Goal: Task Accomplishment & Management: Complete application form

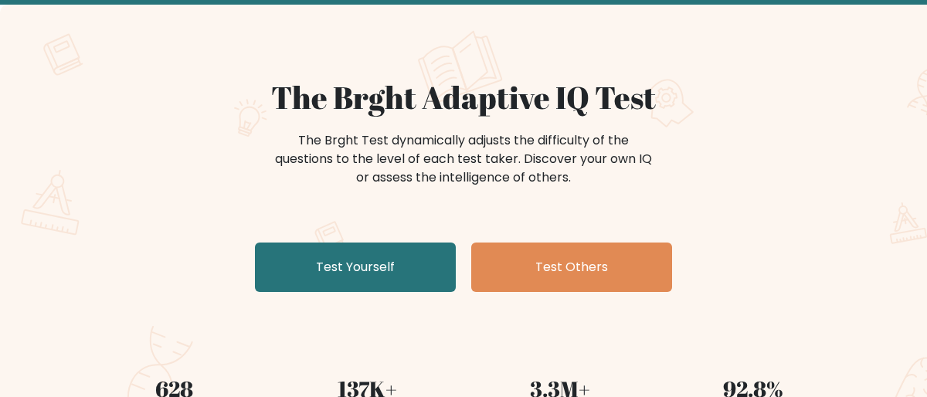
scroll to position [81, 0]
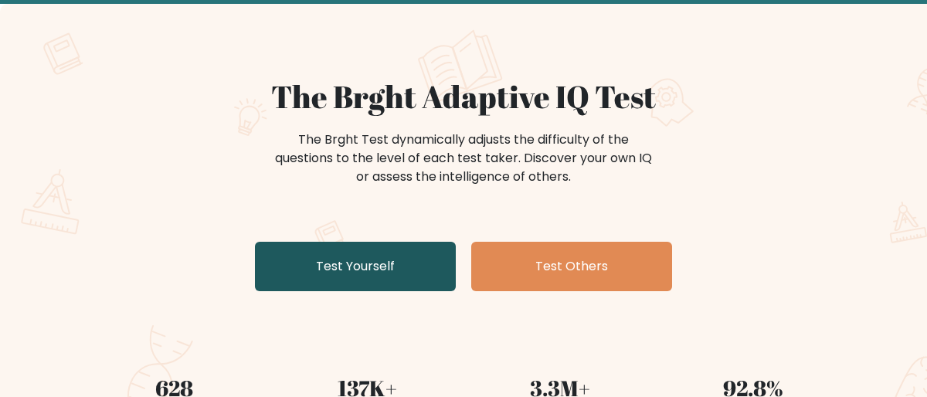
click at [429, 278] on link "Test Yourself" at bounding box center [355, 266] width 201 height 49
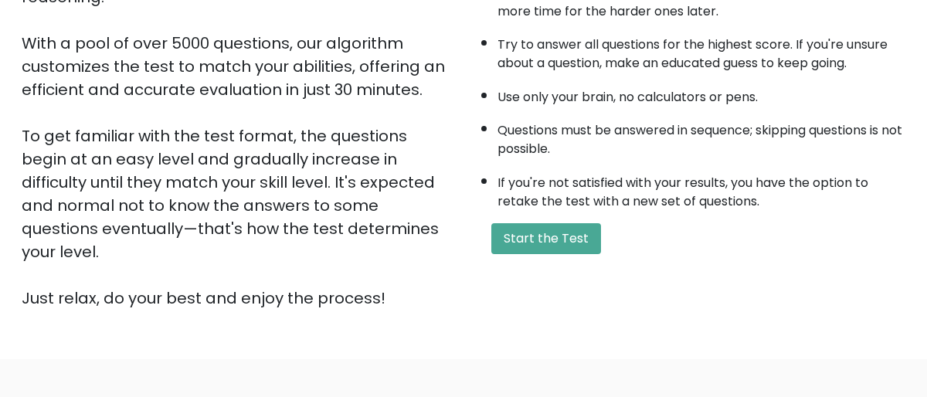
scroll to position [252, 0]
click at [570, 245] on button "Start the Test" at bounding box center [546, 237] width 110 height 31
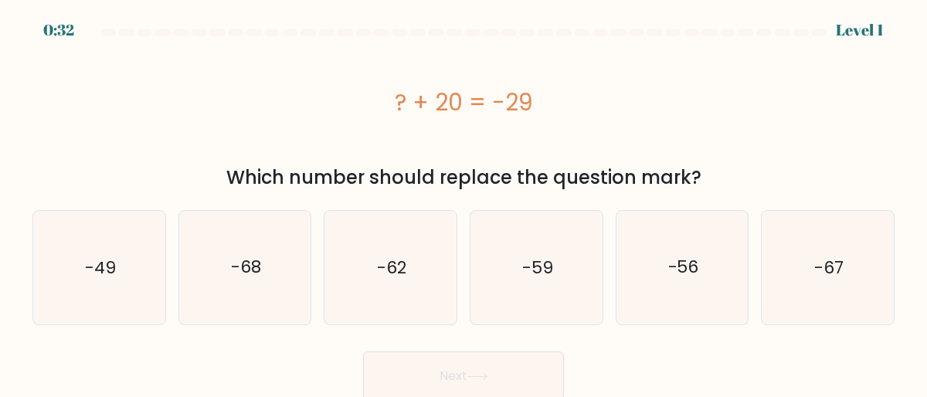
scroll to position [5, 0]
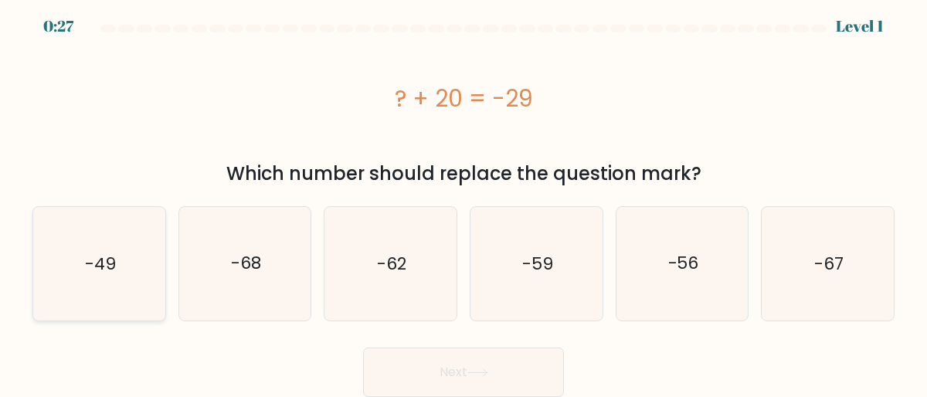
click at [104, 266] on text "-49" at bounding box center [100, 264] width 31 height 24
click at [463, 198] on input "a. -49" at bounding box center [463, 197] width 1 height 4
radio input "true"
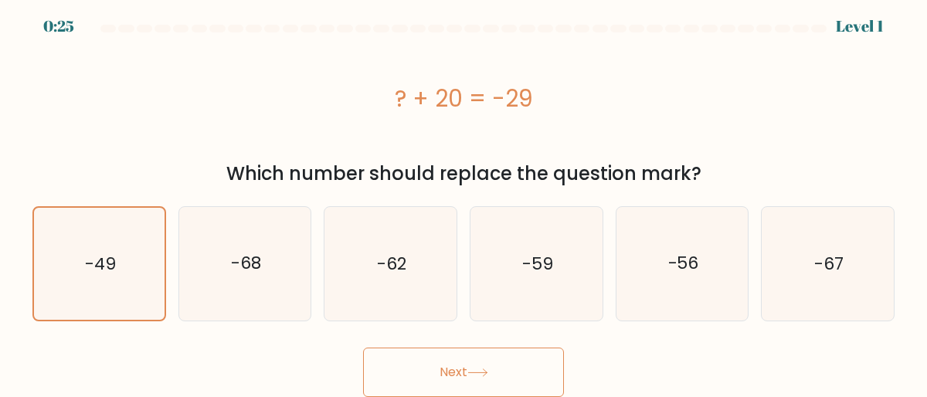
click at [479, 378] on button "Next" at bounding box center [463, 372] width 201 height 49
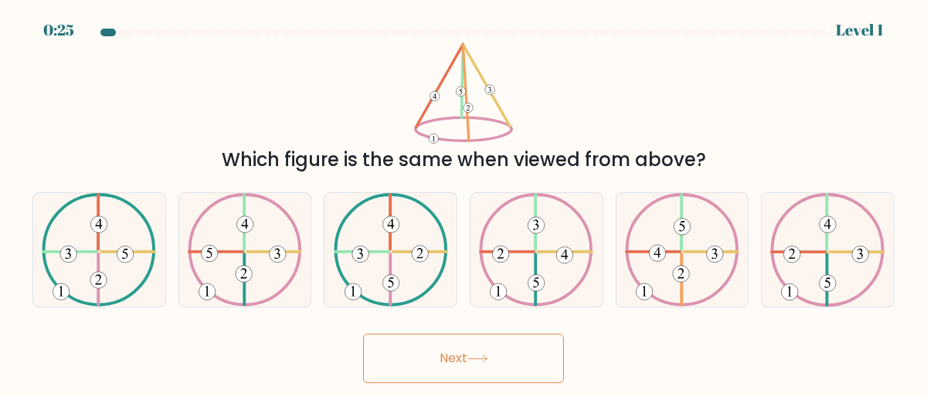
scroll to position [0, 0]
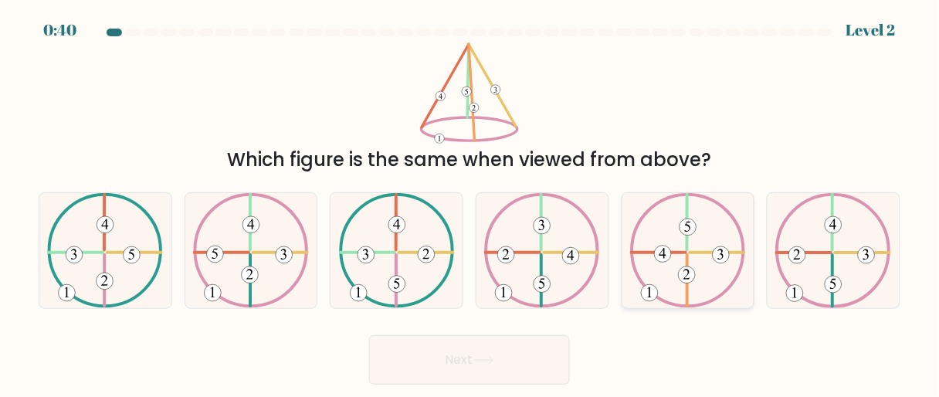
click at [678, 253] on 612 at bounding box center [659, 253] width 54 height 0
click at [470, 202] on input "e." at bounding box center [470, 200] width 1 height 4
radio input "true"
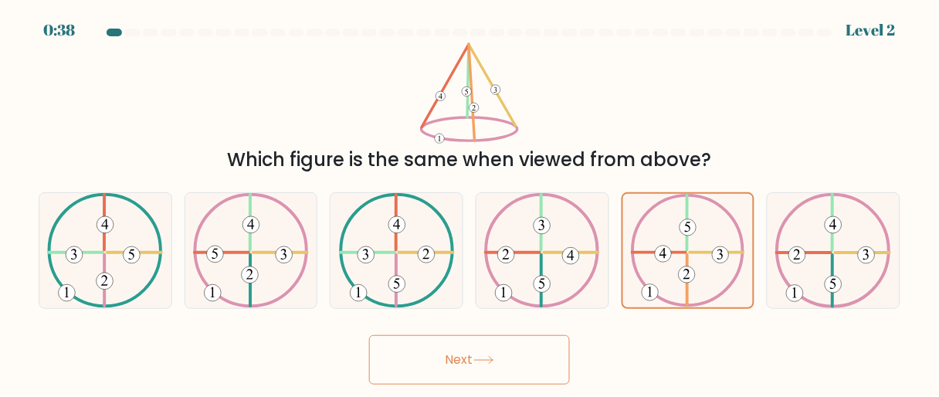
click at [481, 351] on button "Next" at bounding box center [469, 359] width 201 height 49
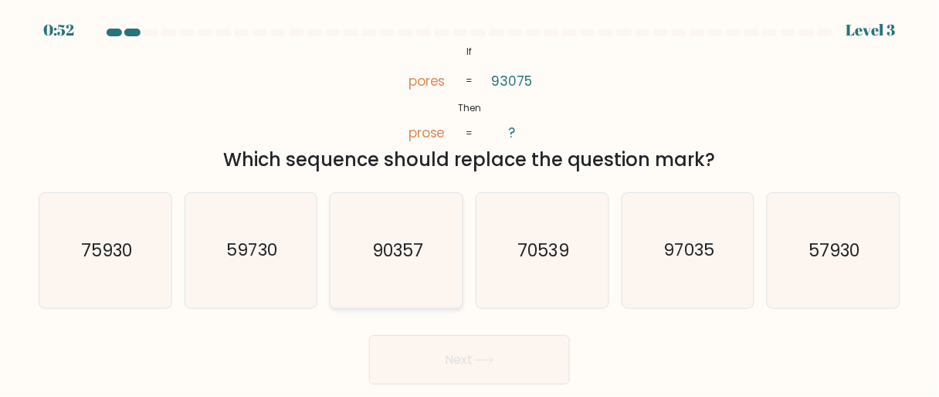
click at [415, 239] on text "90357" at bounding box center [397, 251] width 51 height 24
click at [470, 202] on input "c. 90357" at bounding box center [470, 200] width 1 height 4
radio input "true"
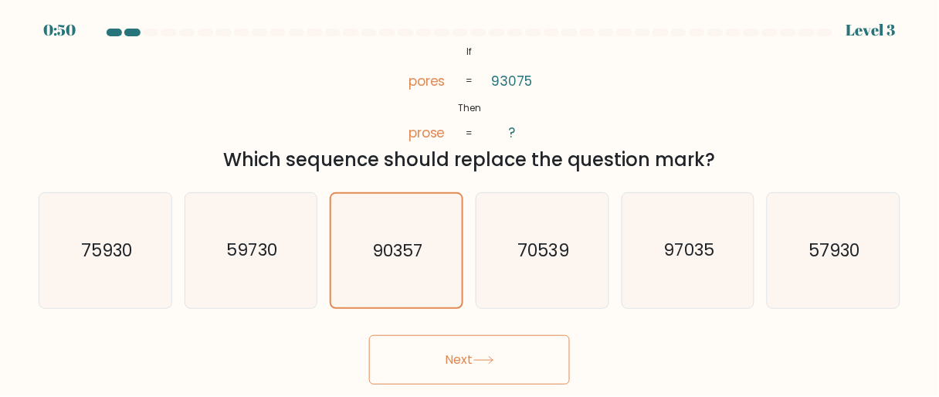
click at [471, 364] on button "Next" at bounding box center [469, 359] width 201 height 49
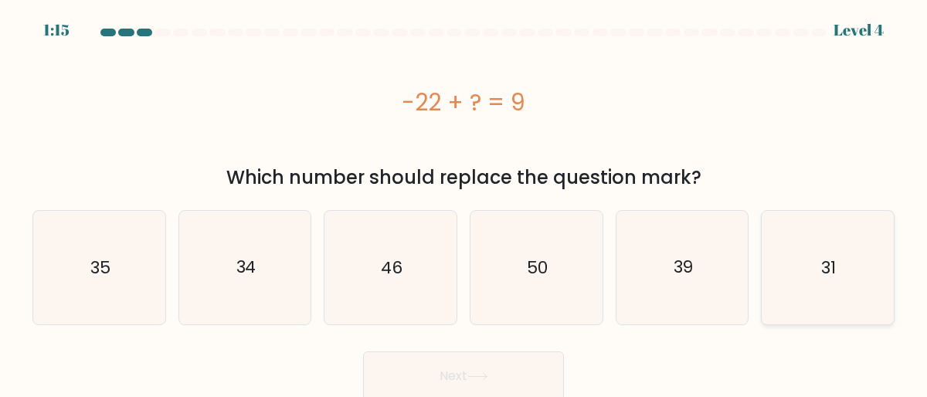
click at [822, 279] on text "31" at bounding box center [829, 268] width 15 height 24
click at [464, 202] on input "f. 31" at bounding box center [463, 200] width 1 height 4
radio input "true"
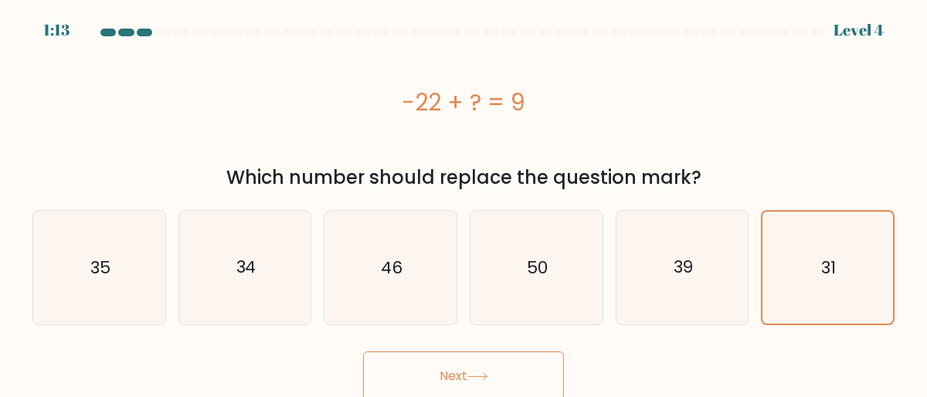
click at [483, 374] on icon at bounding box center [477, 376] width 21 height 8
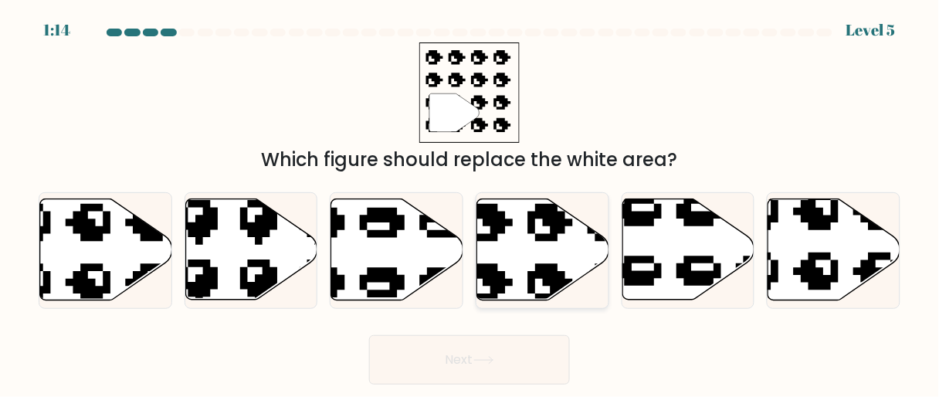
click at [568, 245] on icon at bounding box center [543, 249] width 132 height 101
click at [470, 202] on input "d." at bounding box center [470, 200] width 1 height 4
radio input "true"
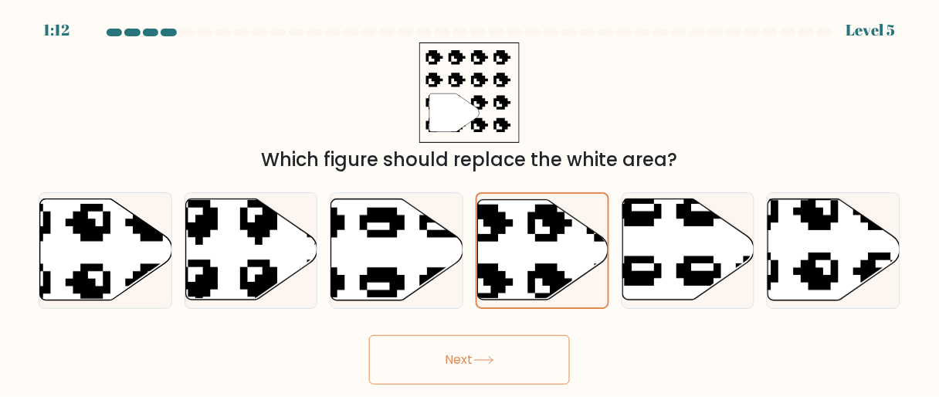
click at [466, 359] on button "Next" at bounding box center [469, 359] width 201 height 49
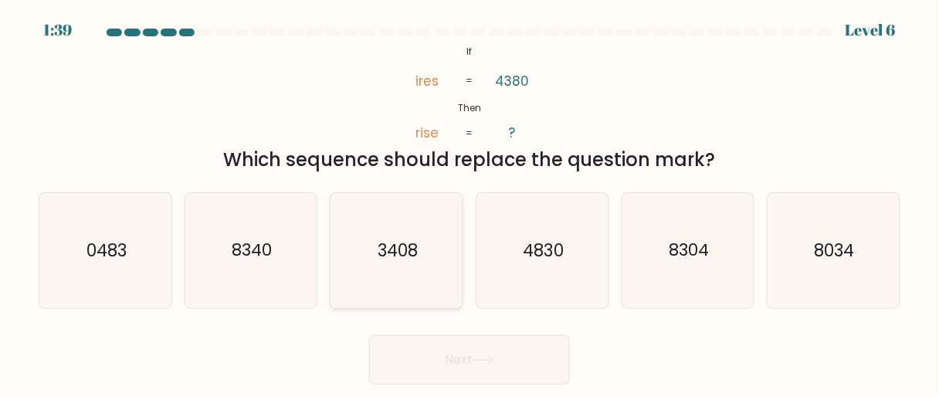
click at [391, 249] on text "3408" at bounding box center [398, 251] width 40 height 24
click at [470, 202] on input "c. 3408" at bounding box center [470, 200] width 1 height 4
radio input "true"
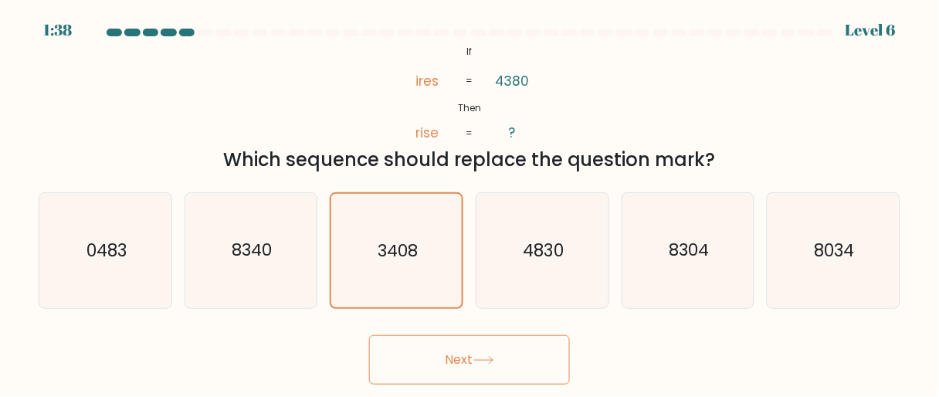
click at [439, 351] on button "Next" at bounding box center [469, 359] width 201 height 49
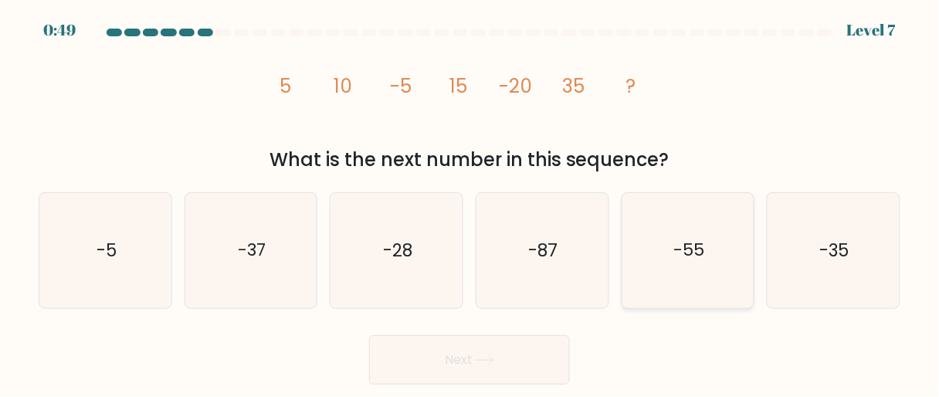
click at [692, 263] on icon "-55" at bounding box center [688, 250] width 115 height 115
click at [470, 202] on input "e. -55" at bounding box center [470, 200] width 1 height 4
radio input "true"
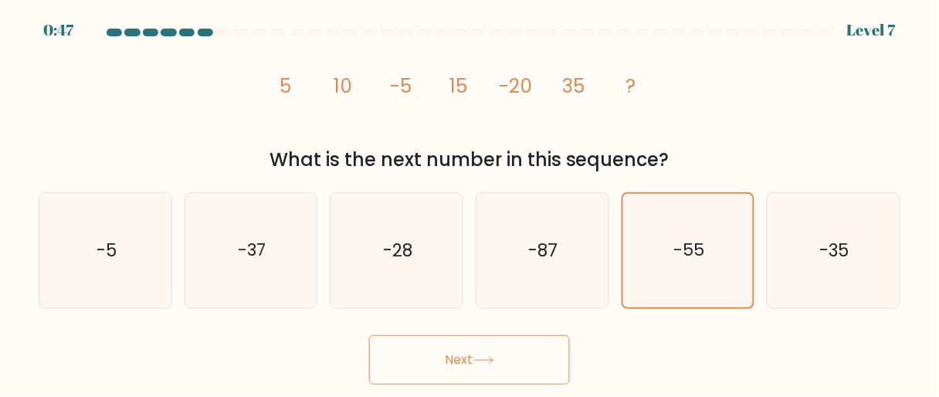
click at [473, 345] on button "Next" at bounding box center [469, 359] width 201 height 49
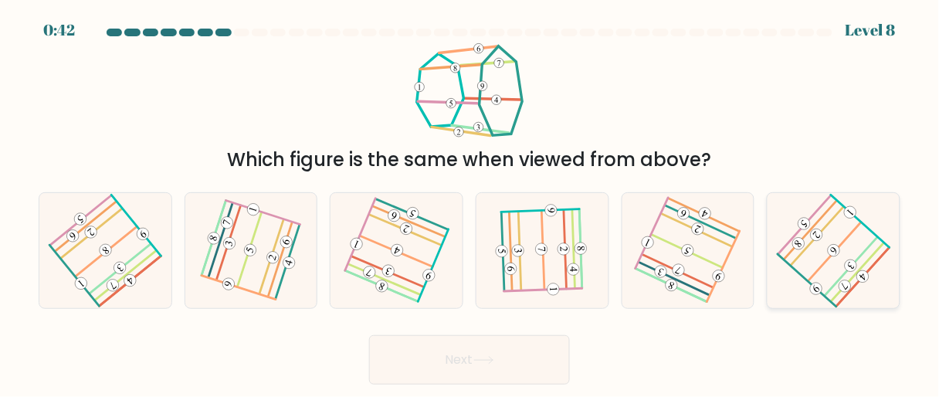
click at [842, 261] on icon at bounding box center [834, 251] width 92 height 92
click at [470, 202] on input "f." at bounding box center [470, 200] width 1 height 4
radio input "true"
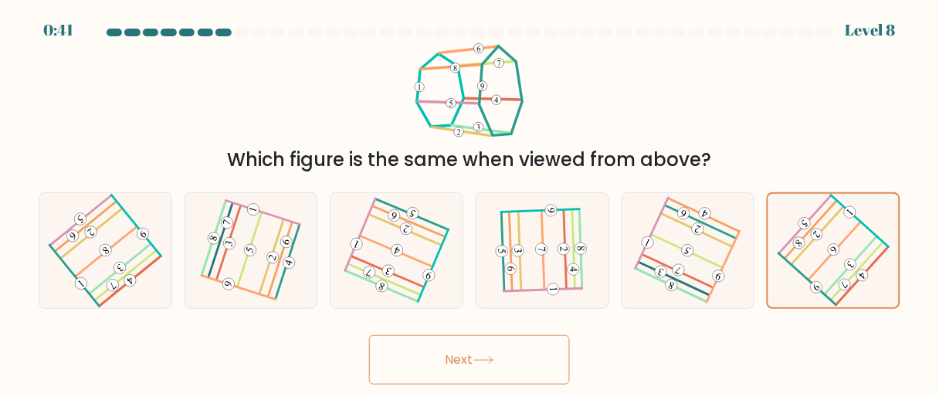
click at [452, 354] on button "Next" at bounding box center [469, 359] width 201 height 49
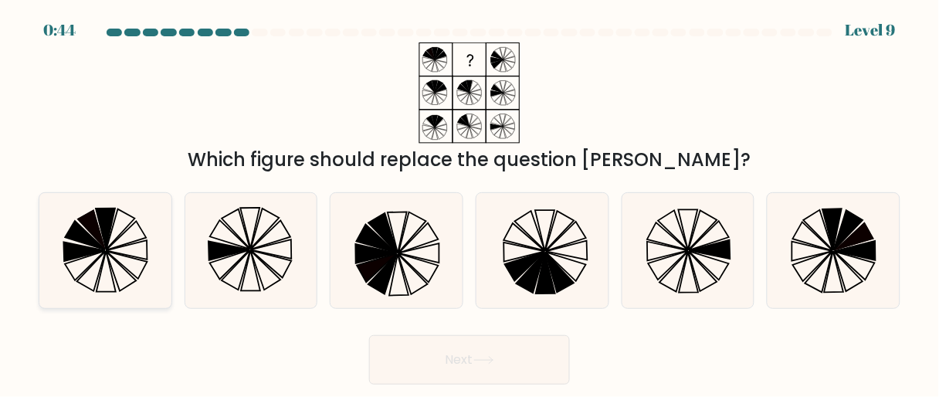
click at [110, 256] on icon at bounding box center [105, 250] width 115 height 115
click at [470, 202] on input "a." at bounding box center [470, 200] width 1 height 4
radio input "true"
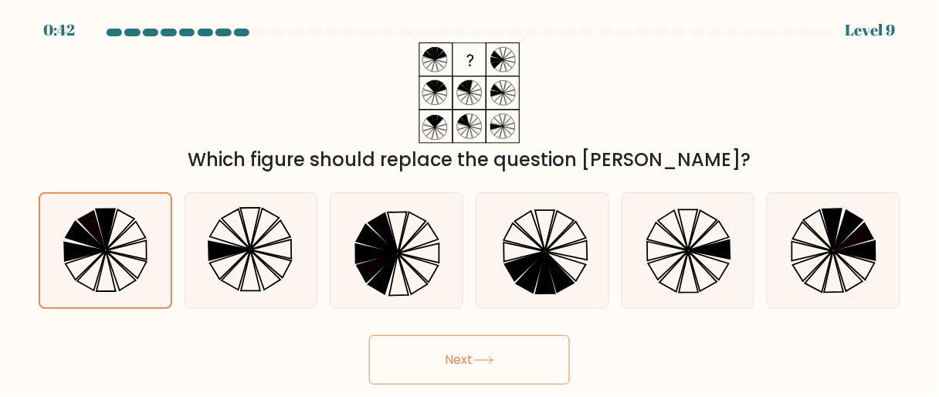
click at [469, 368] on button "Next" at bounding box center [469, 359] width 201 height 49
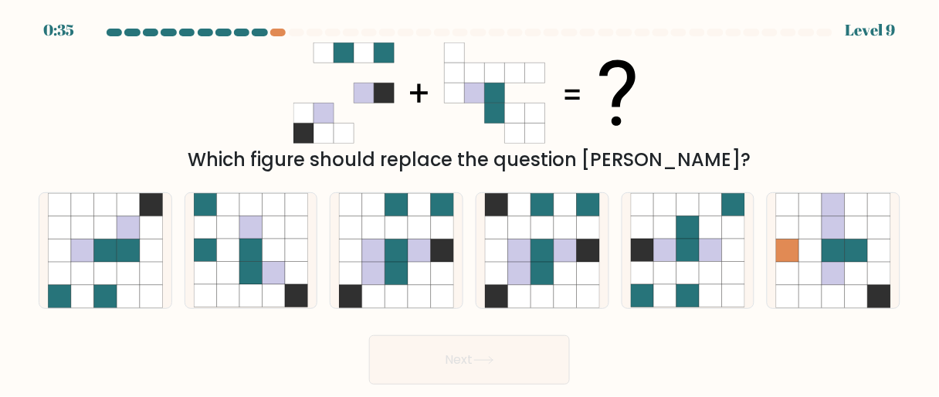
click at [259, 36] on div at bounding box center [469, 36] width 880 height 14
click at [259, 31] on div at bounding box center [259, 33] width 15 height 8
